Goal: Information Seeking & Learning: Understand process/instructions

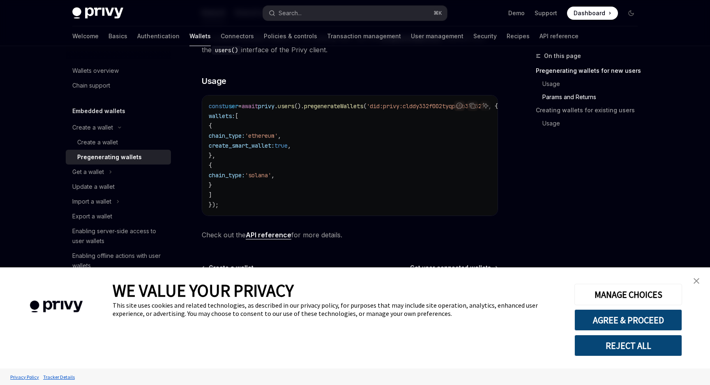
type textarea "*"
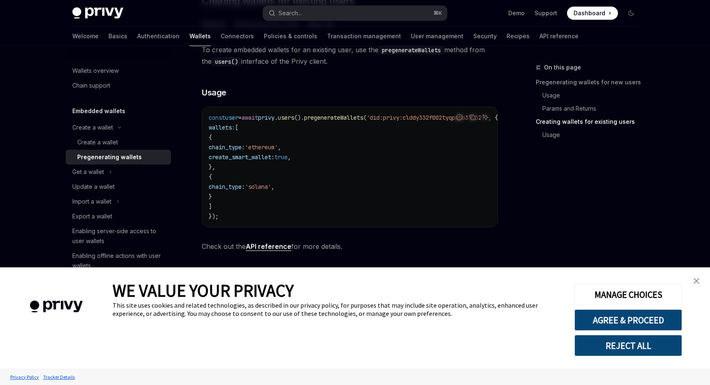
scroll to position [482, 0]
click at [656, 323] on button "AGREE & PROCEED" at bounding box center [629, 319] width 108 height 21
